Goal: Use online tool/utility

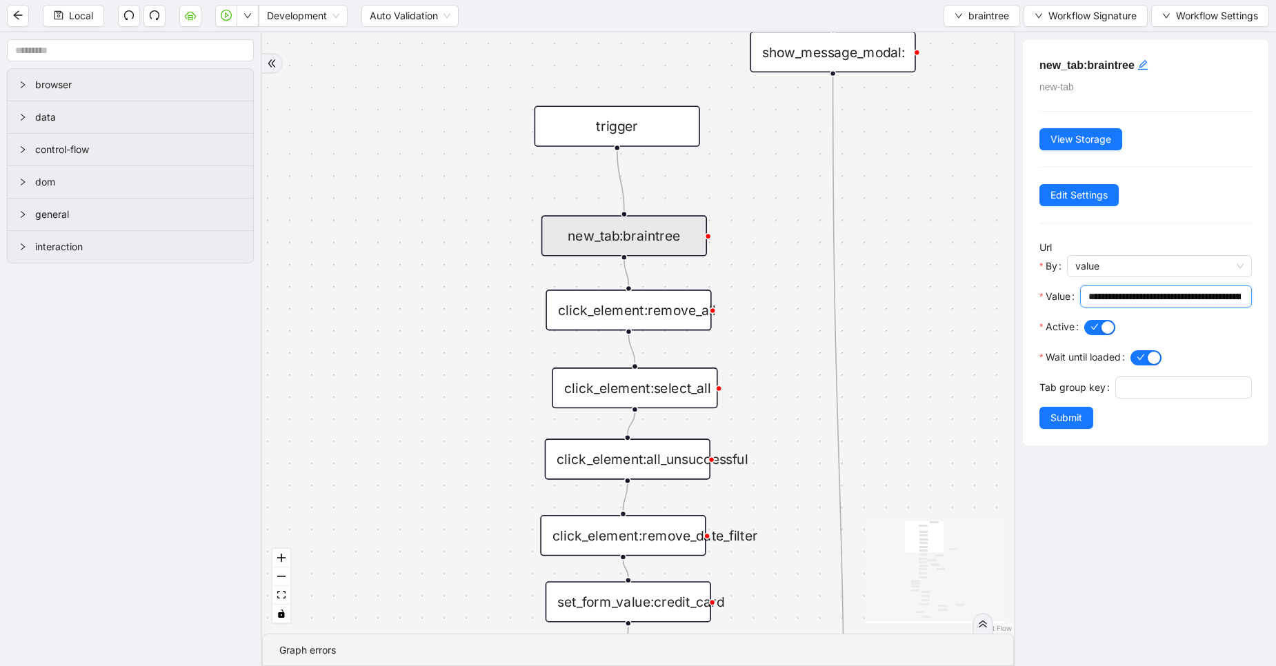
click at [1131, 296] on input "**********" at bounding box center [1164, 296] width 152 height 15
click at [1131, 296] on input "**********" at bounding box center [1159, 296] width 143 height 15
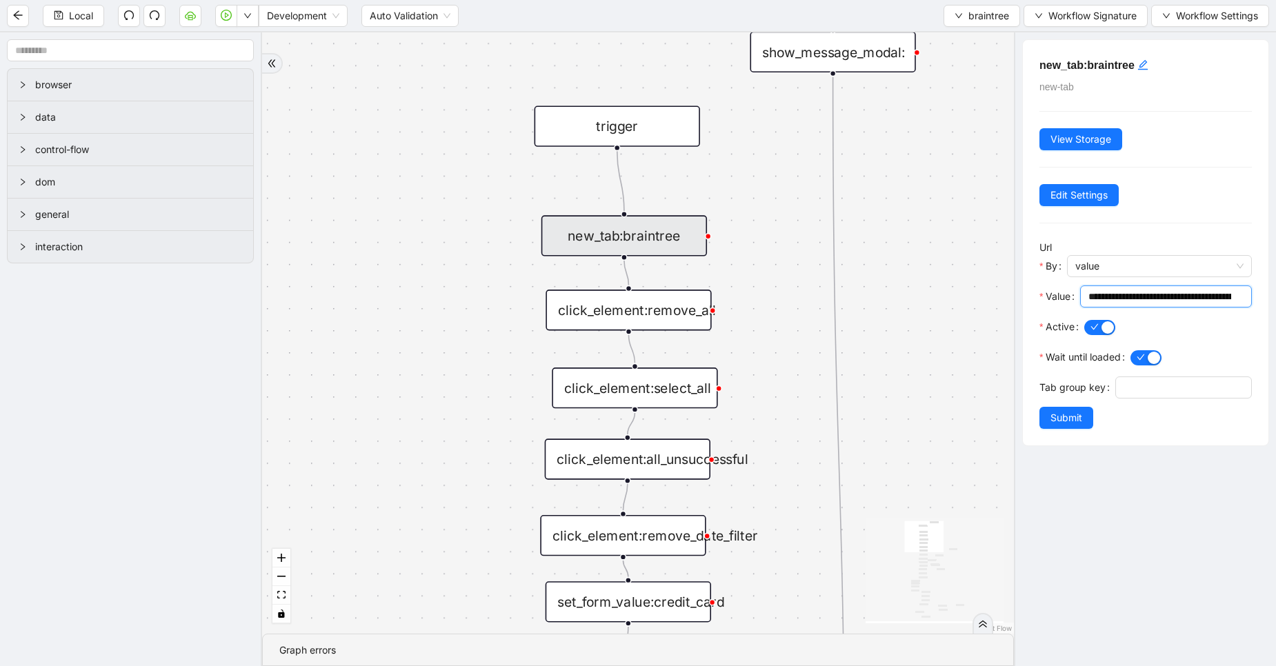
click at [647, 325] on div "click_element:remove_all" at bounding box center [629, 310] width 166 height 41
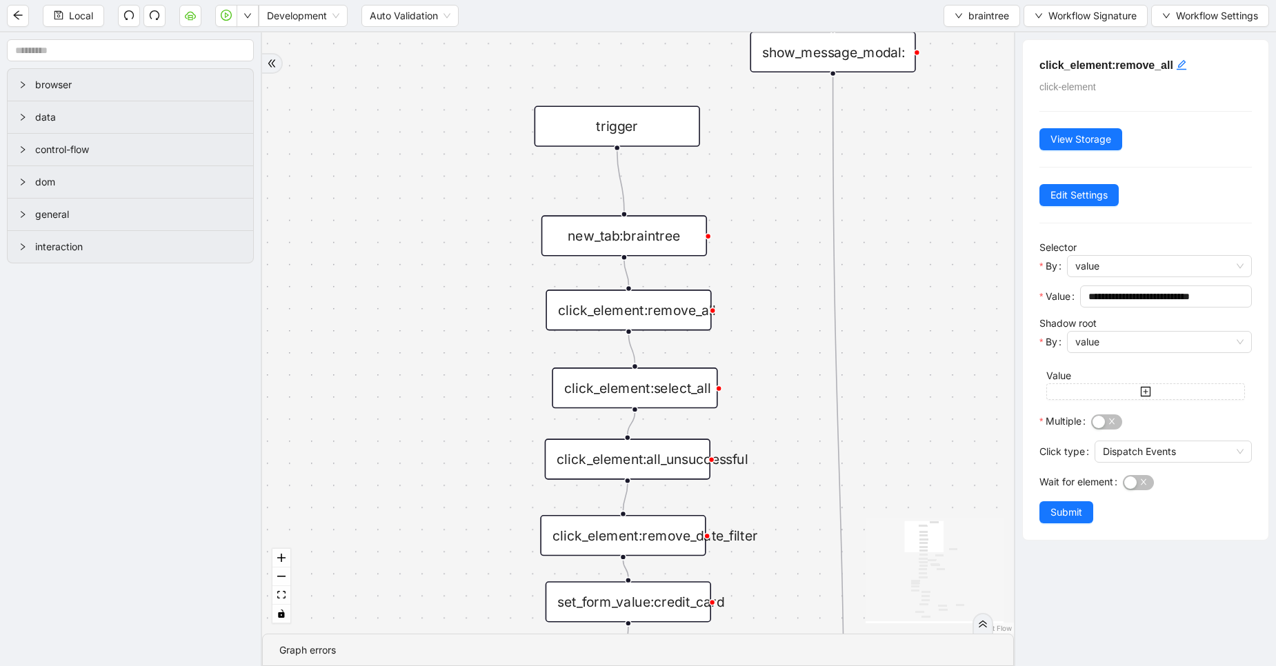
click at [648, 377] on div "click_element:select_all" at bounding box center [635, 388] width 166 height 41
click at [646, 326] on div "click_element:remove_all" at bounding box center [629, 310] width 166 height 41
click at [649, 391] on div "click_element:select_all" at bounding box center [635, 388] width 166 height 41
click at [652, 464] on div "click_element:all_unsuccessful" at bounding box center [628, 459] width 166 height 41
click at [644, 534] on div "click_element:remove_date_filter" at bounding box center [623, 535] width 166 height 41
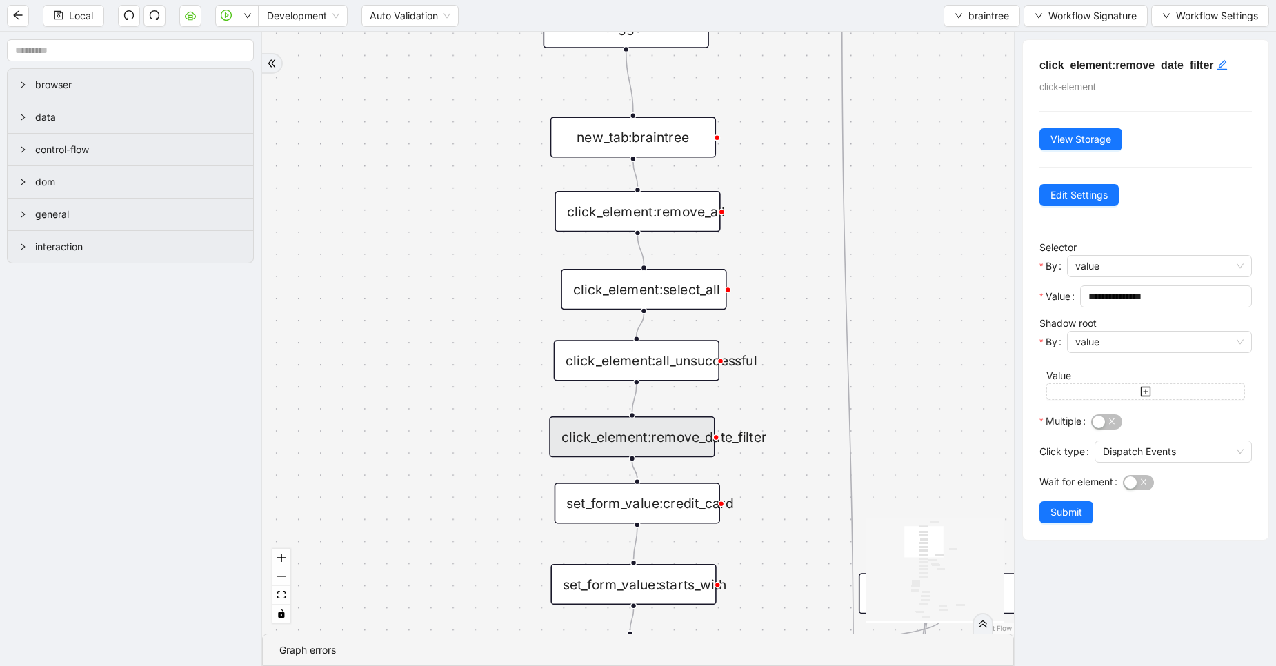
drag, startPoint x: 372, startPoint y: 428, endPoint x: 381, endPoint y: 330, distance: 99.0
click at [381, 330] on div "ifauthcodePresent fallback success success onError onError onError onError trig…" at bounding box center [638, 332] width 752 height 601
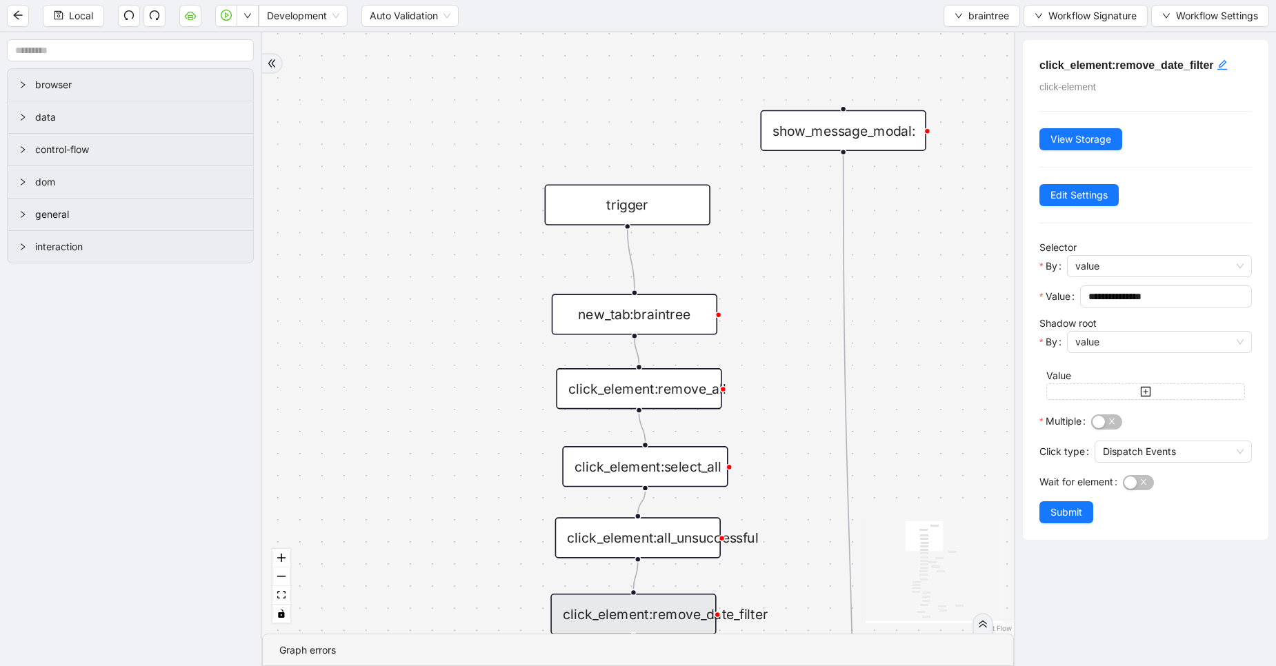
drag, startPoint x: 415, startPoint y: 227, endPoint x: 417, endPoint y: 404, distance: 177.3
click at [417, 404] on div "ifauthcodePresent fallback success success onError onError onError onError trig…" at bounding box center [638, 332] width 752 height 601
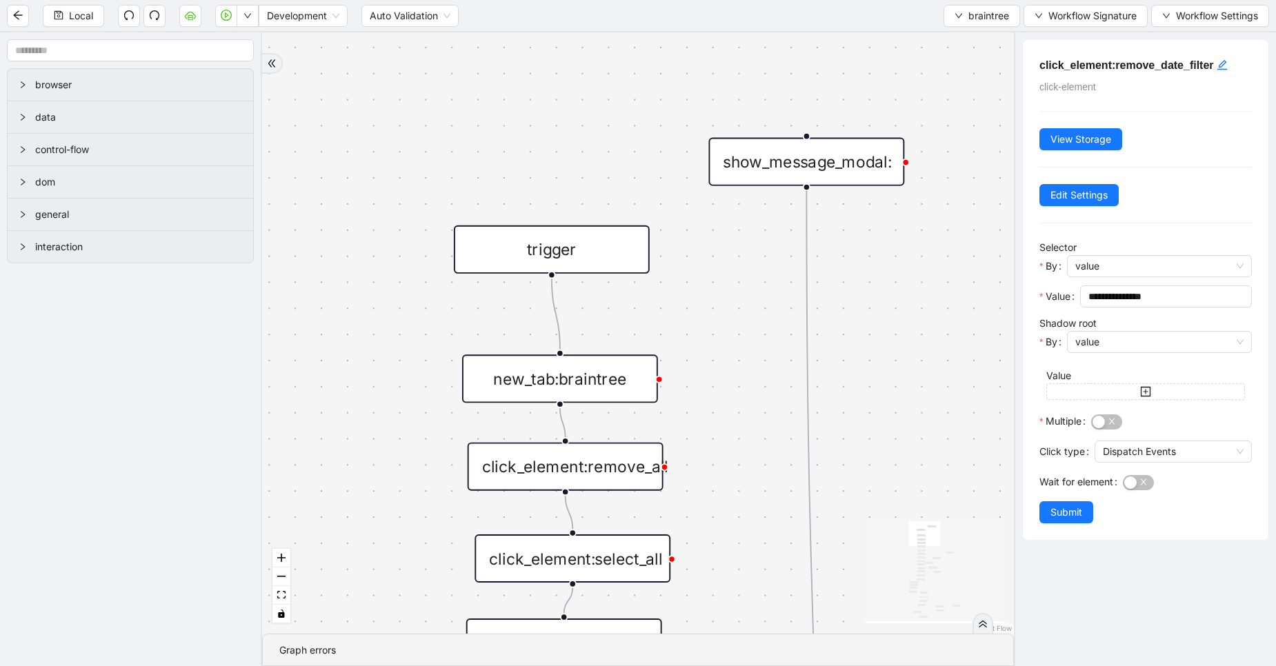
click at [562, 395] on div "new_tab:braintree" at bounding box center [560, 379] width 196 height 48
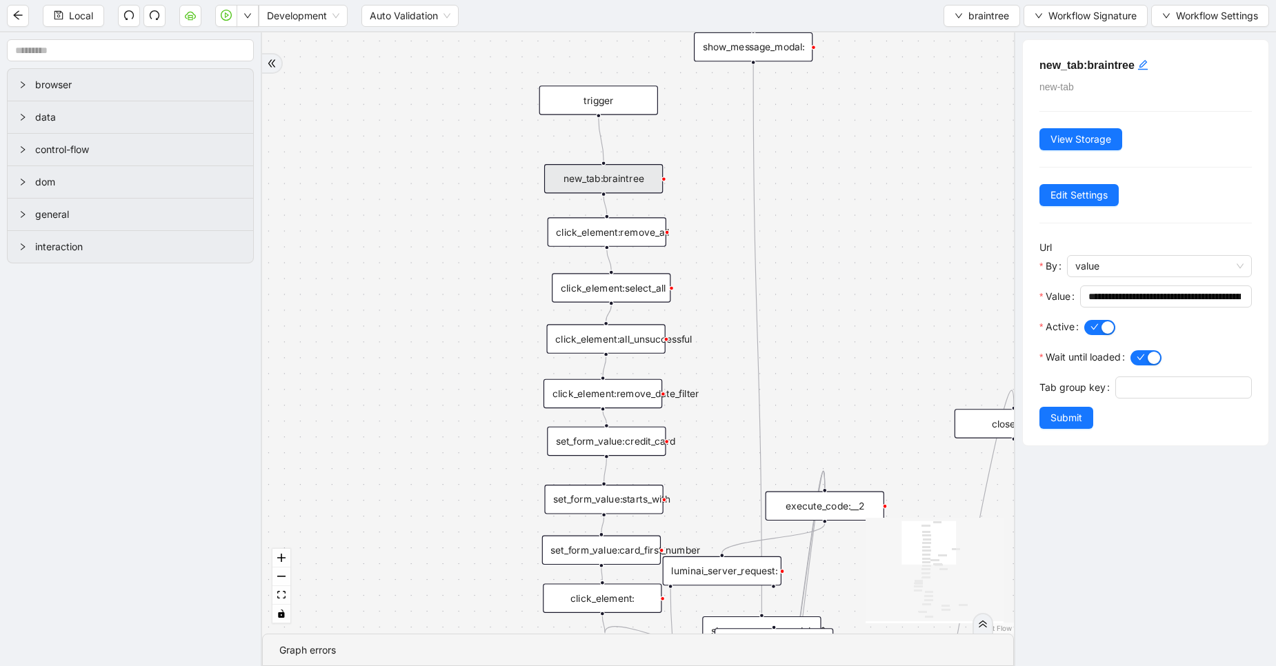
drag, startPoint x: 879, startPoint y: 443, endPoint x: 921, endPoint y: 237, distance: 210.6
click at [921, 237] on div "ifauthcodePresent fallback success success onError onError onError onError trig…" at bounding box center [638, 332] width 752 height 601
click at [975, 18] on span "braintree" at bounding box center [988, 15] width 41 height 15
click at [970, 43] on span "Select" at bounding box center [979, 42] width 54 height 15
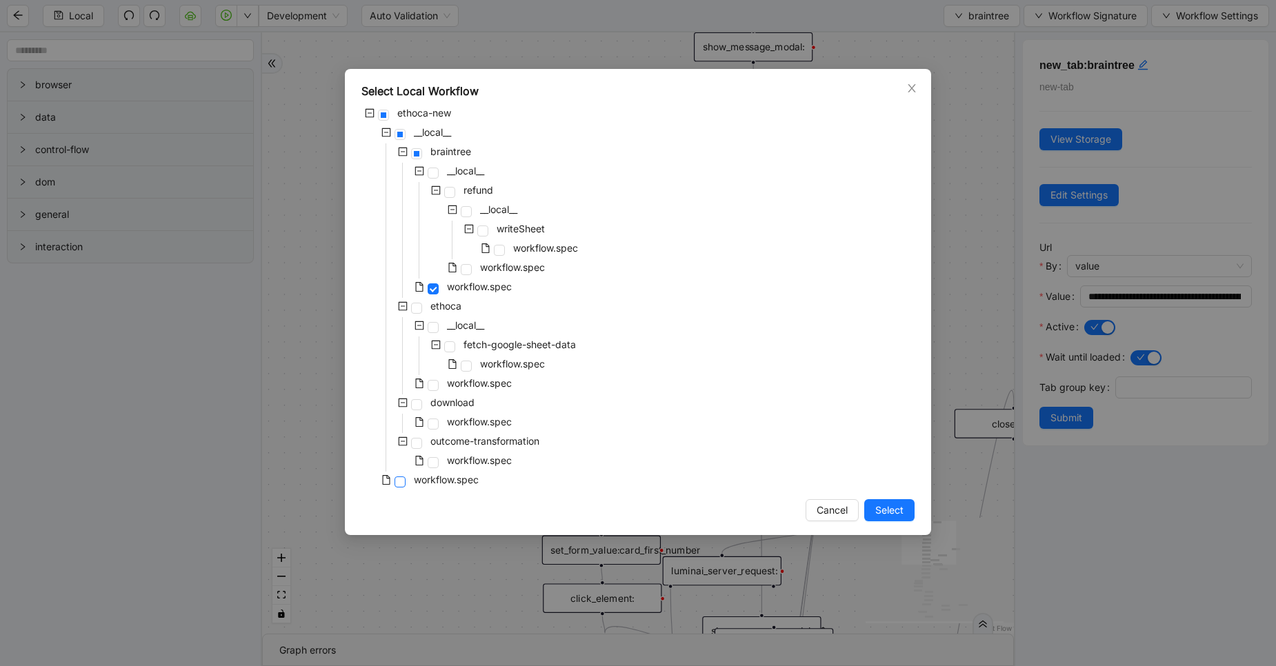
click at [401, 486] on span at bounding box center [400, 482] width 11 height 11
click at [879, 509] on span "Select" at bounding box center [889, 510] width 28 height 15
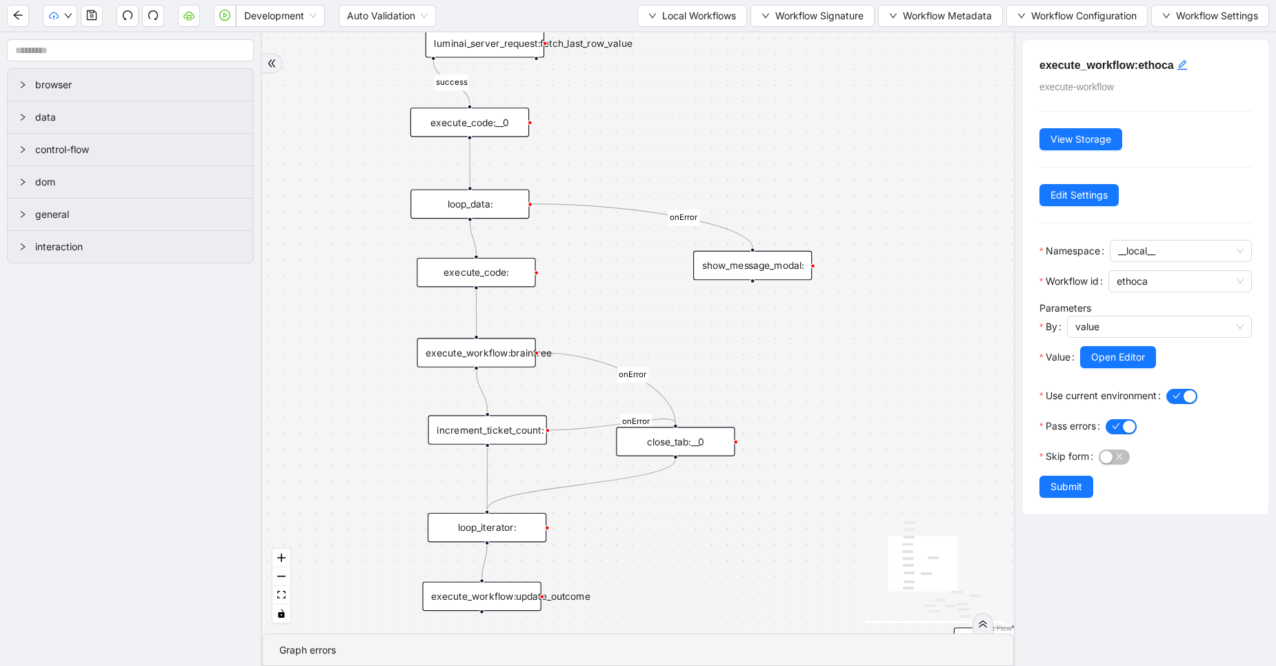
drag, startPoint x: 846, startPoint y: 187, endPoint x: 846, endPoint y: 406, distance: 218.6
click at [846, 406] on div "success fallback onError onError onError onError trigger execute_workflow:ethoc…" at bounding box center [638, 332] width 752 height 601
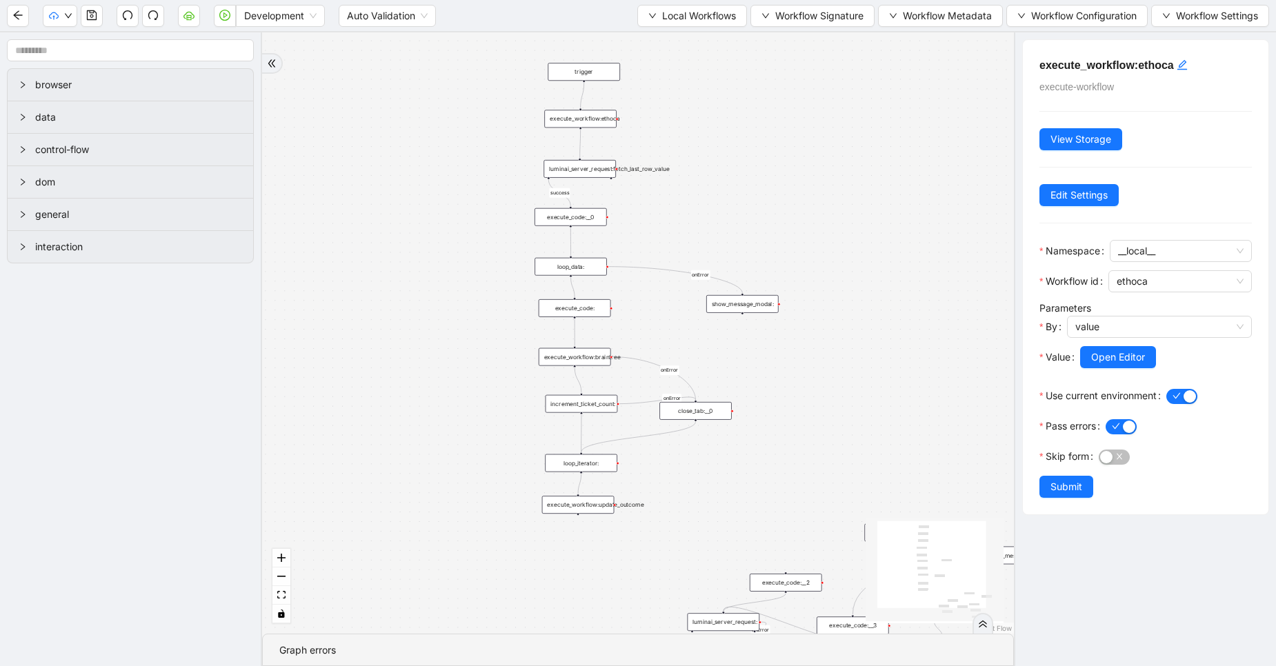
drag, startPoint x: 725, startPoint y: 86, endPoint x: 717, endPoint y: 161, distance: 76.3
click at [717, 161] on div "success fallback onError onError onError onError trigger execute_workflow:ethoc…" at bounding box center [638, 332] width 752 height 601
click at [695, 412] on div "close_tab:__0" at bounding box center [695, 411] width 72 height 18
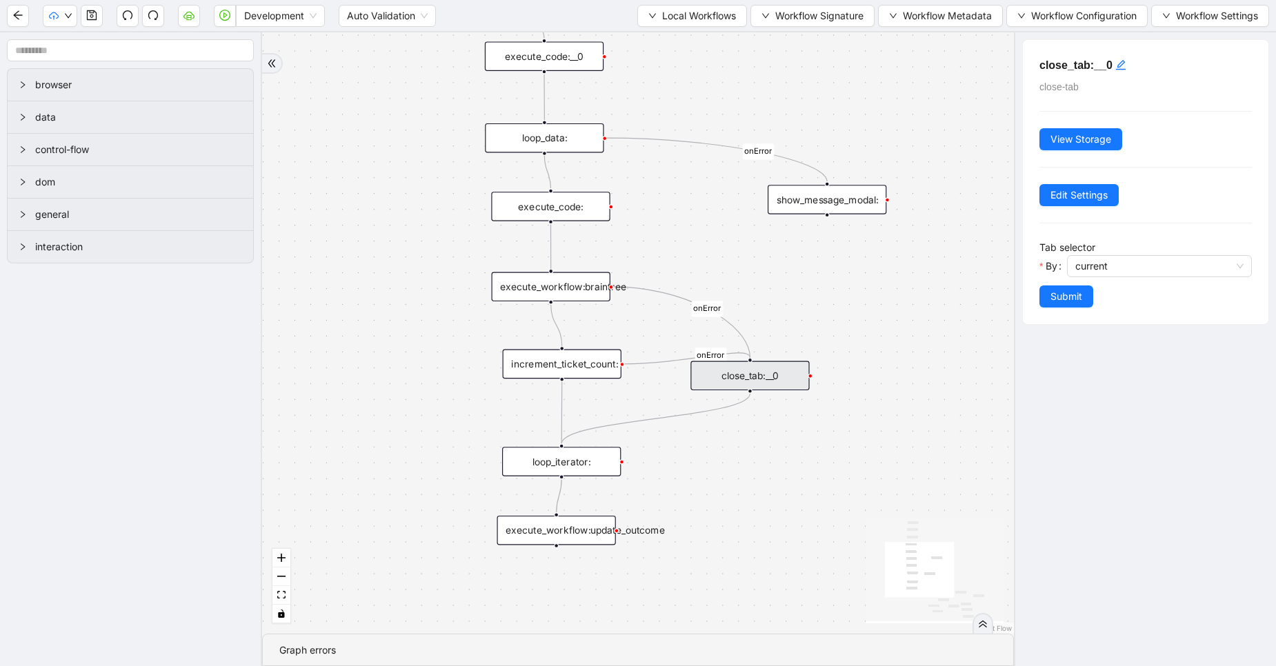
drag, startPoint x: 757, startPoint y: 508, endPoint x: 746, endPoint y: 442, distance: 66.4
click at [746, 442] on div "success fallback onError onError onError onError trigger execute_workflow:ethoc…" at bounding box center [638, 332] width 752 height 601
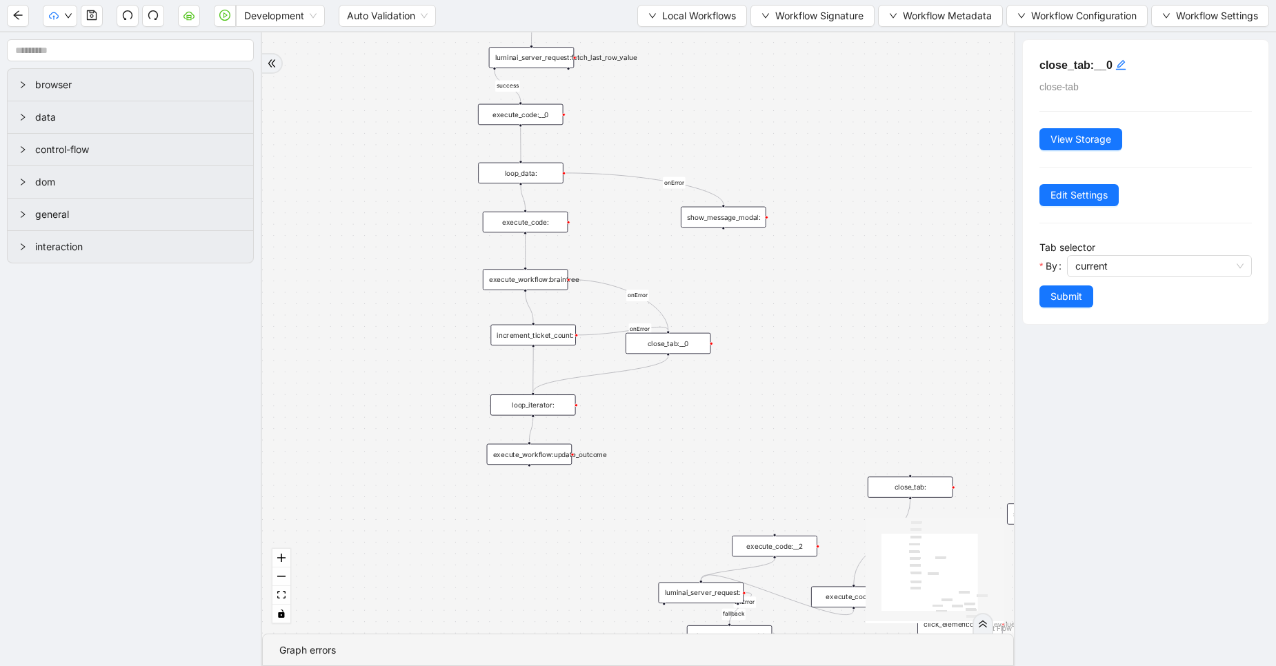
click at [518, 172] on div "loop_data:" at bounding box center [521, 173] width 86 height 21
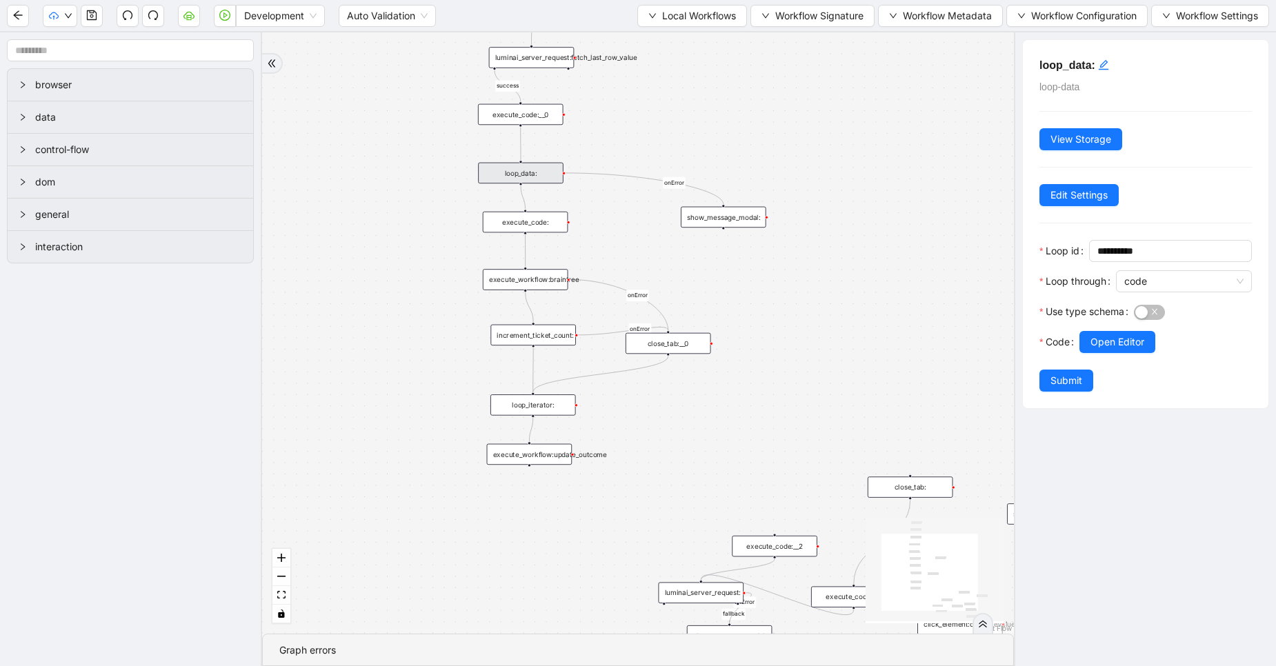
click at [518, 172] on div "loop_data:" at bounding box center [521, 173] width 86 height 21
click at [1153, 335] on button "Open Editor" at bounding box center [1117, 342] width 76 height 22
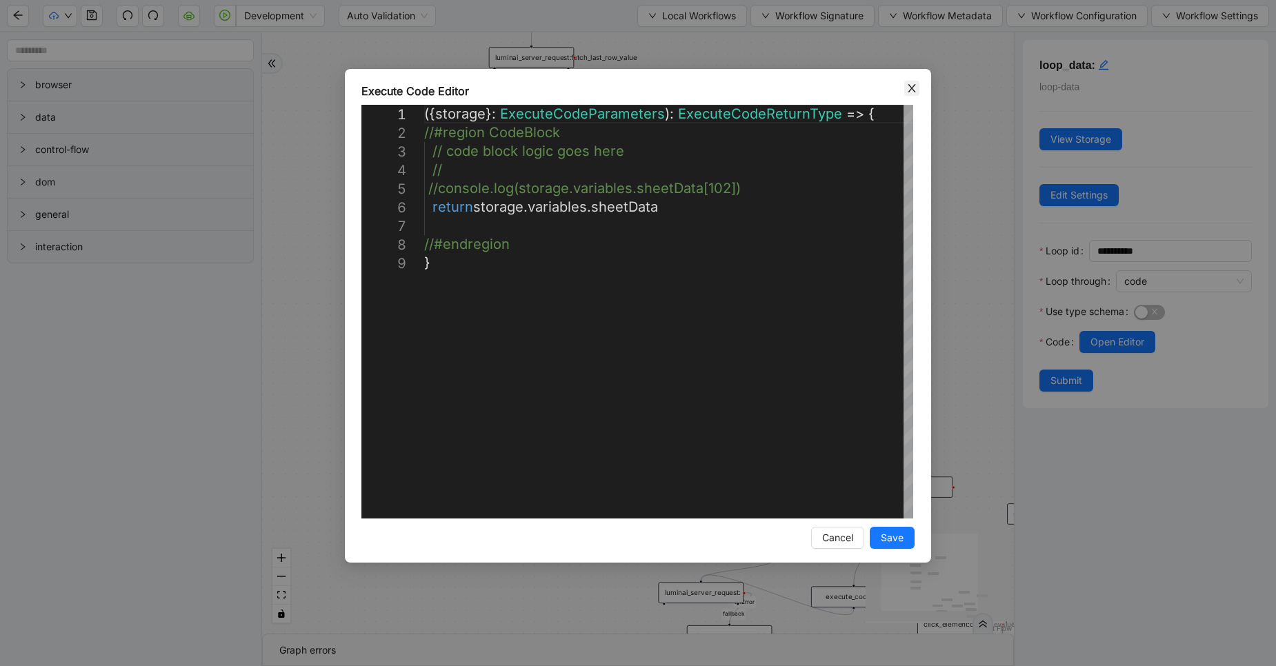
click at [910, 89] on icon "close" at bounding box center [911, 88] width 11 height 11
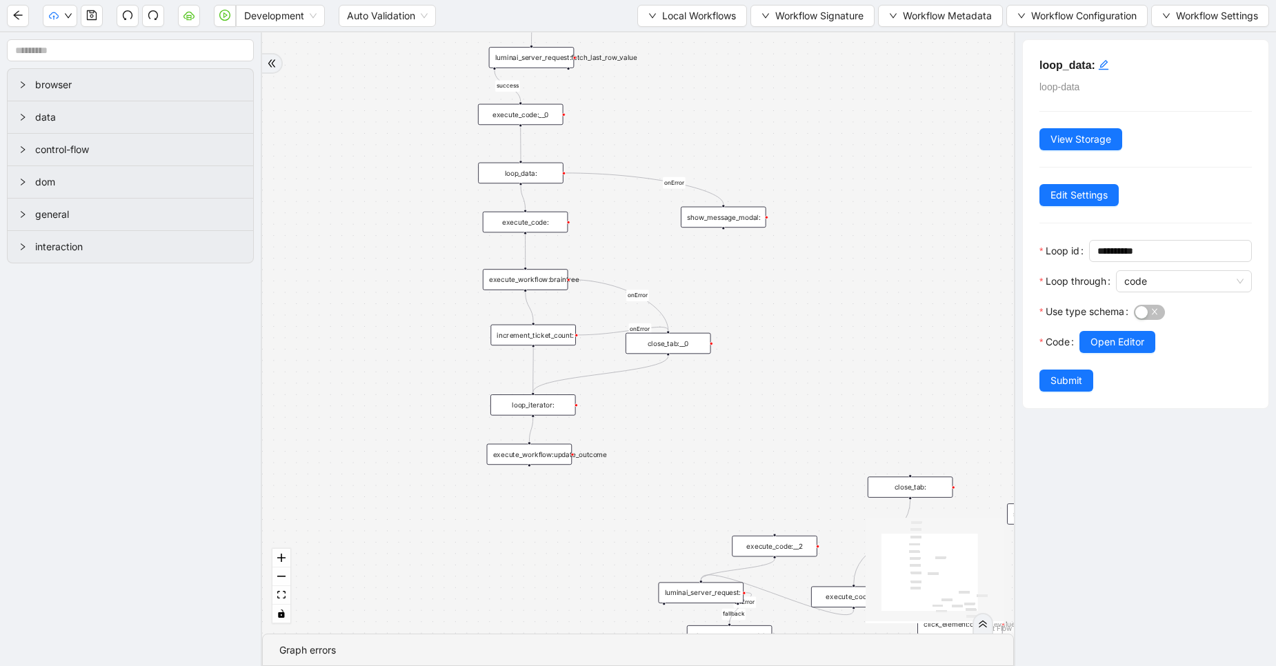
click at [550, 403] on div "loop_iterator:" at bounding box center [533, 405] width 86 height 21
